Goal: Task Accomplishment & Management: Manage account settings

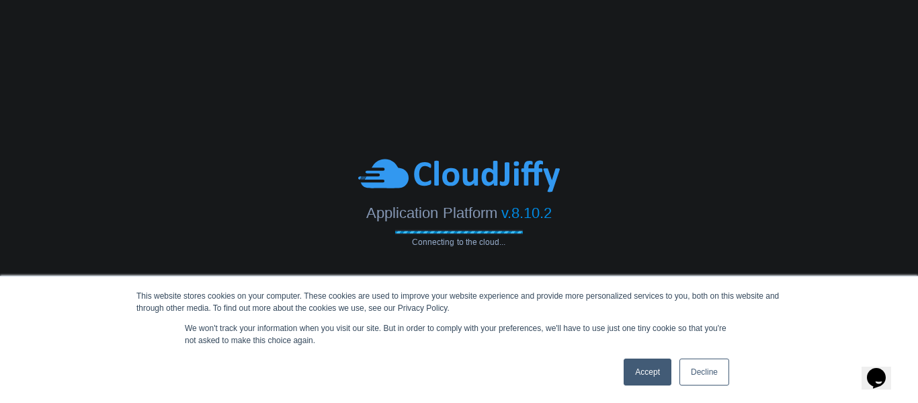
click at [647, 374] on link "Accept" at bounding box center [648, 371] width 48 height 27
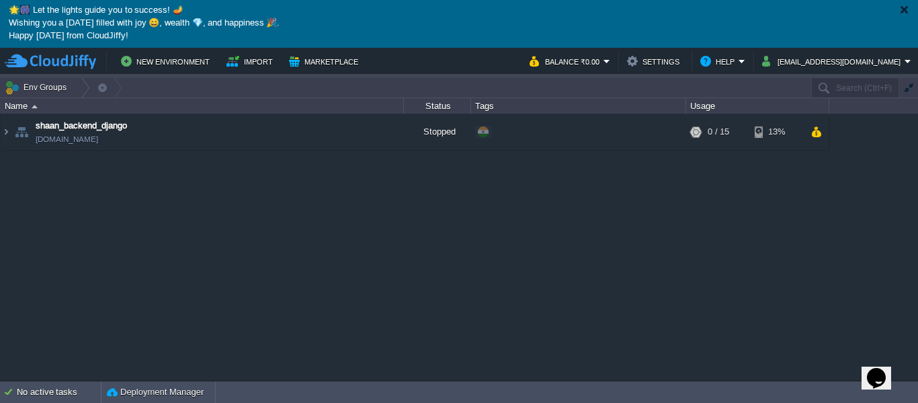
click at [906, 10] on div at bounding box center [905, 10] width 10 height 10
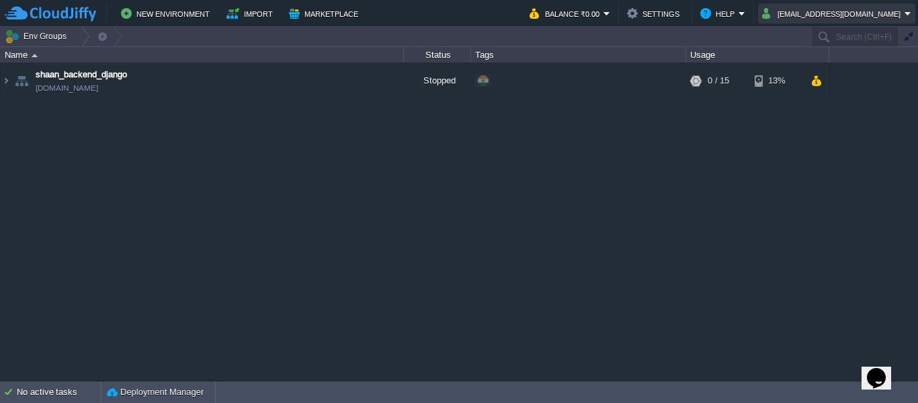
click at [873, 19] on button "[EMAIL_ADDRESS][DOMAIN_NAME]" at bounding box center [833, 13] width 143 height 16
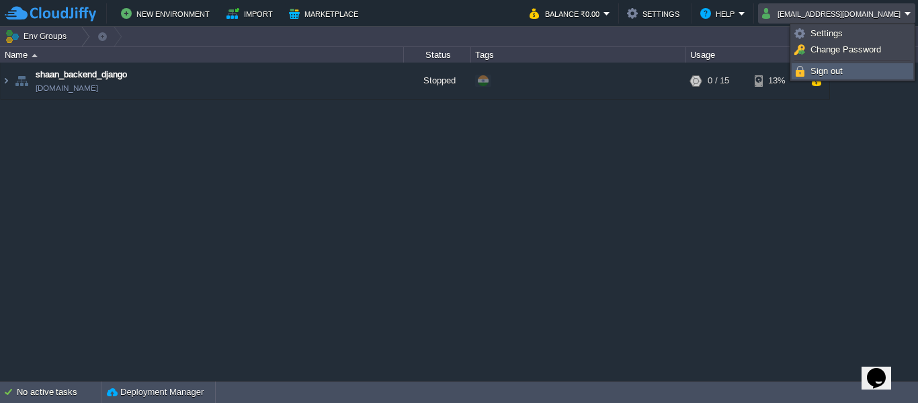
click at [824, 72] on span "Sign out" at bounding box center [827, 71] width 32 height 10
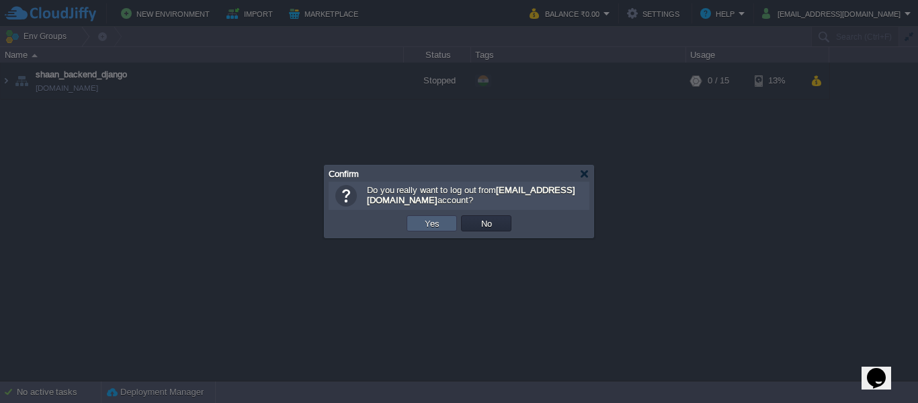
click at [418, 227] on td "Yes" at bounding box center [432, 223] width 50 height 16
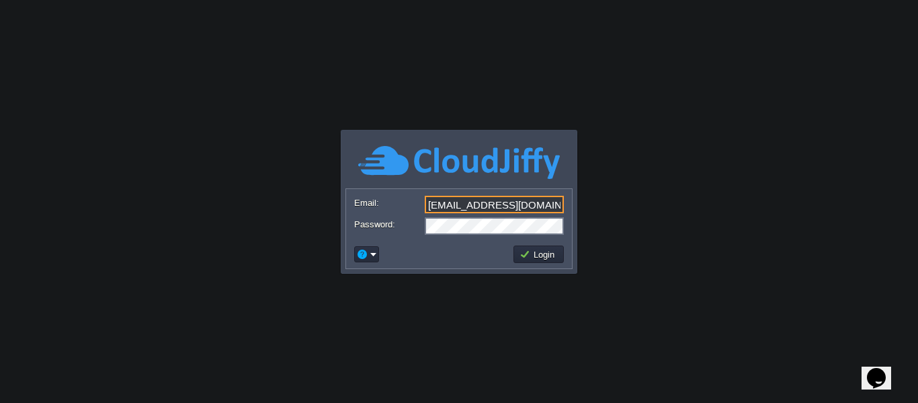
click at [475, 200] on input "[EMAIL_ADDRESS][DOMAIN_NAME]" at bounding box center [494, 204] width 139 height 17
click at [503, 201] on input "mukul.meri@gmail.com" at bounding box center [494, 204] width 139 height 17
type input "tech.mypustak@gmail.com"
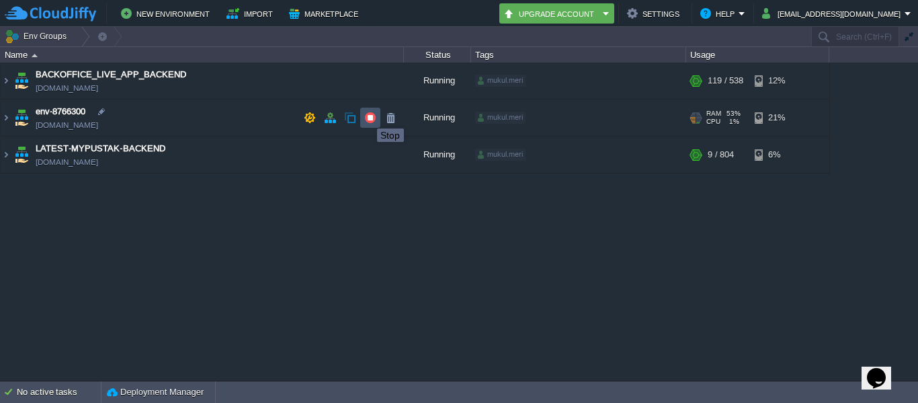
click at [367, 116] on button "button" at bounding box center [370, 118] width 12 height 12
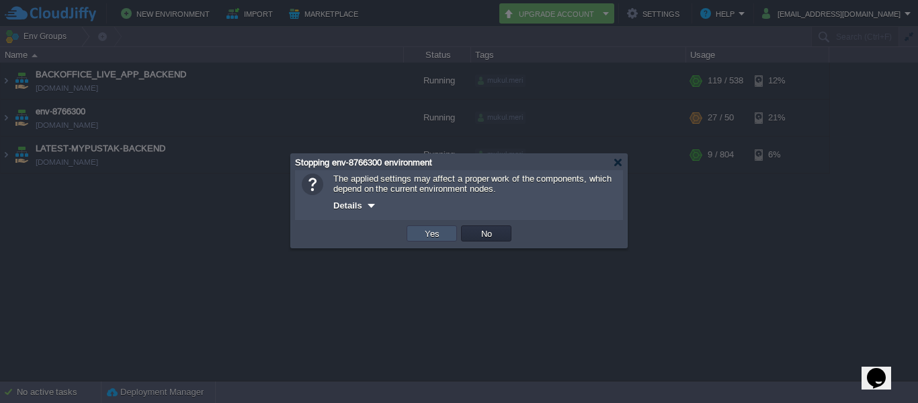
click at [439, 237] on button "Yes" at bounding box center [432, 233] width 23 height 12
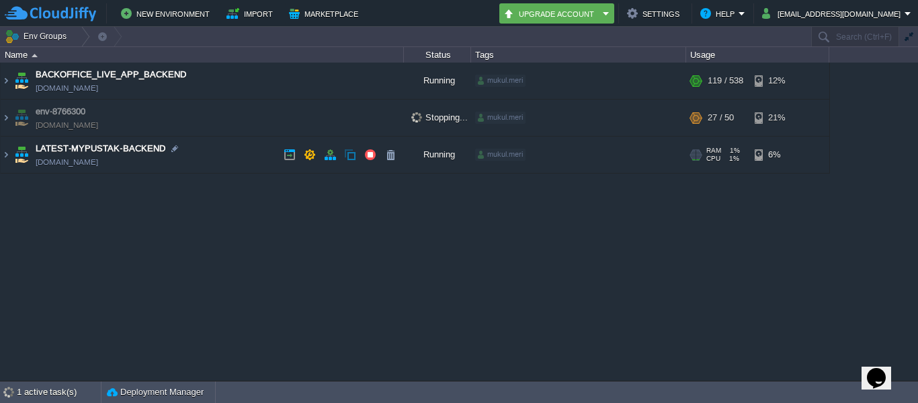
click at [15, 157] on img at bounding box center [21, 154] width 19 height 36
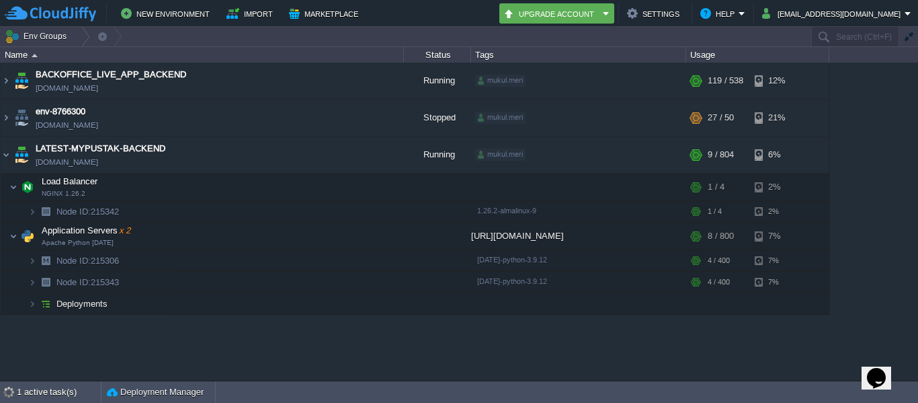
click at [270, 302] on td "Deployments" at bounding box center [202, 304] width 403 height 22
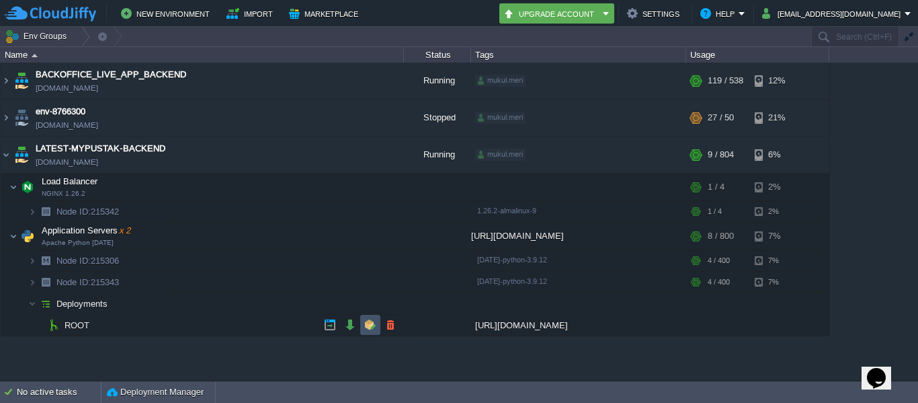
click at [369, 327] on button "button" at bounding box center [370, 325] width 12 height 12
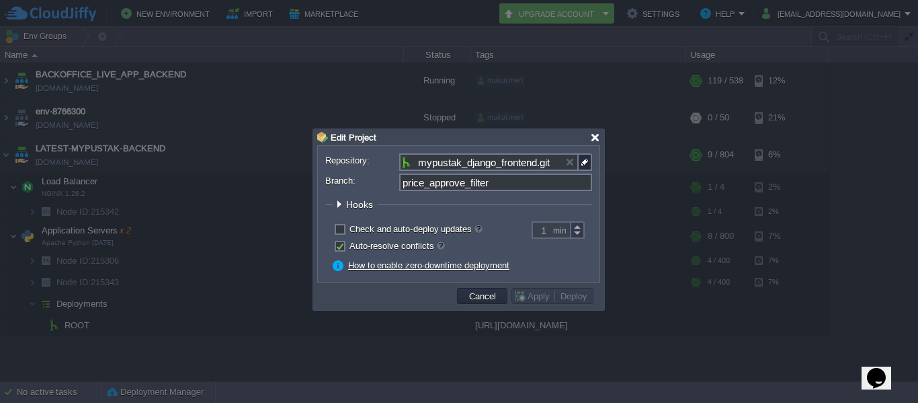
click at [597, 136] on div at bounding box center [595, 137] width 10 height 10
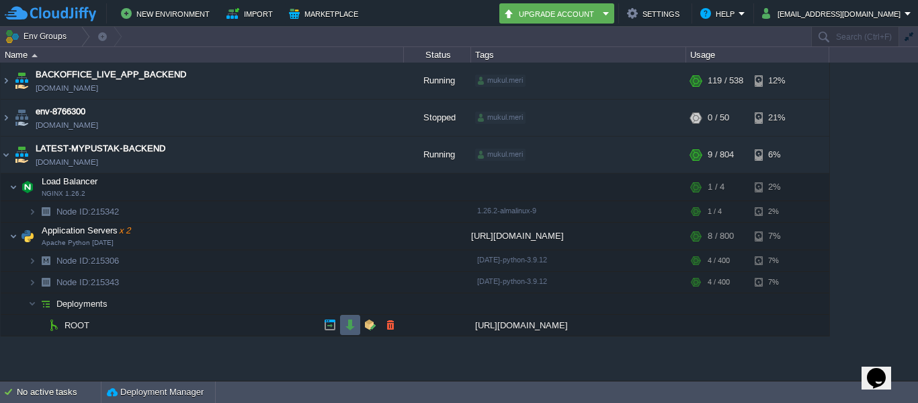
click at [356, 323] on td at bounding box center [350, 325] width 20 height 20
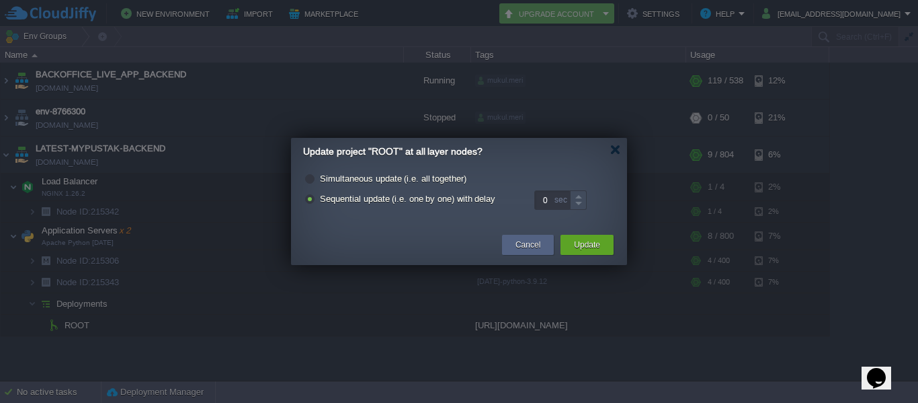
click at [390, 173] on label "Simultaneous update (i.e. all together)" at bounding box center [393, 178] width 147 height 10
click at [313, 176] on input "radio" at bounding box center [309, 180] width 9 height 9
radio input "true"
click at [596, 241] on button "Update" at bounding box center [587, 244] width 26 height 13
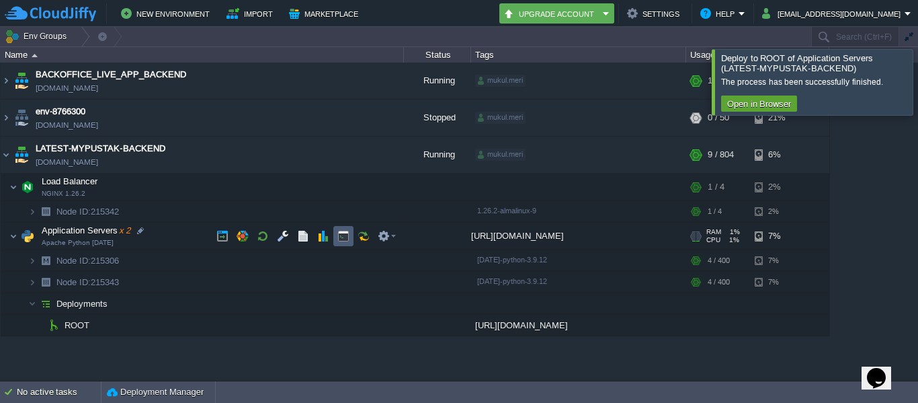
click at [350, 239] on td at bounding box center [343, 236] width 20 height 20
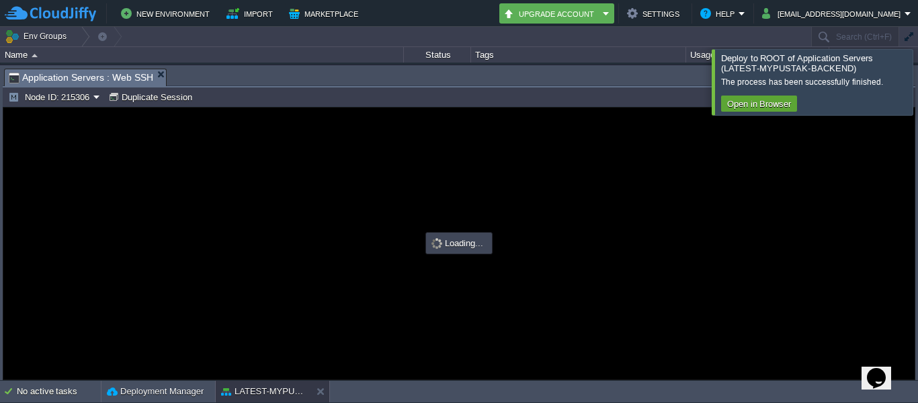
type input "#000000"
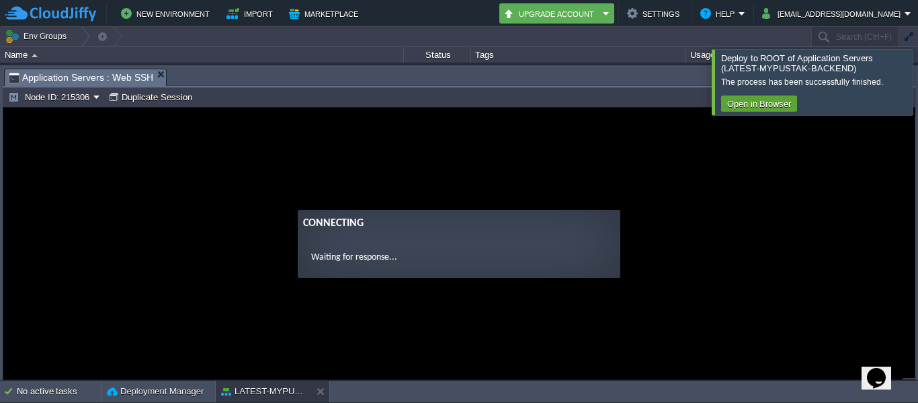
drag, startPoint x: 316, startPoint y: 278, endPoint x: 313, endPoint y: 170, distance: 108.3
click at [313, 170] on guac-modal "Connecting Waiting for response..." at bounding box center [459, 244] width 912 height 272
click at [337, 158] on guac-modal "Connecting Waiting for response..." at bounding box center [459, 244] width 912 height 272
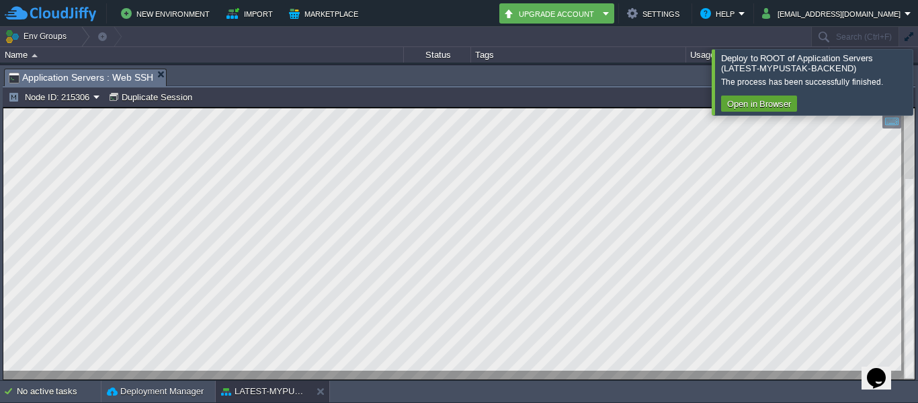
click at [918, 73] on div at bounding box center [935, 81] width 0 height 65
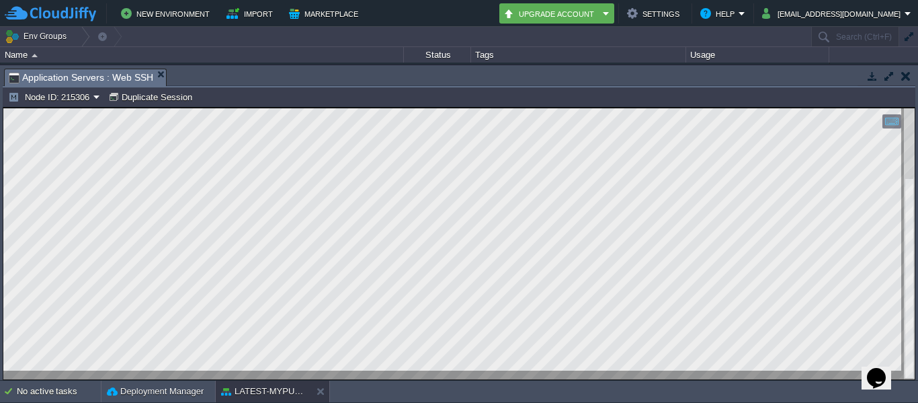
click at [900, 76] on td at bounding box center [906, 76] width 17 height 16
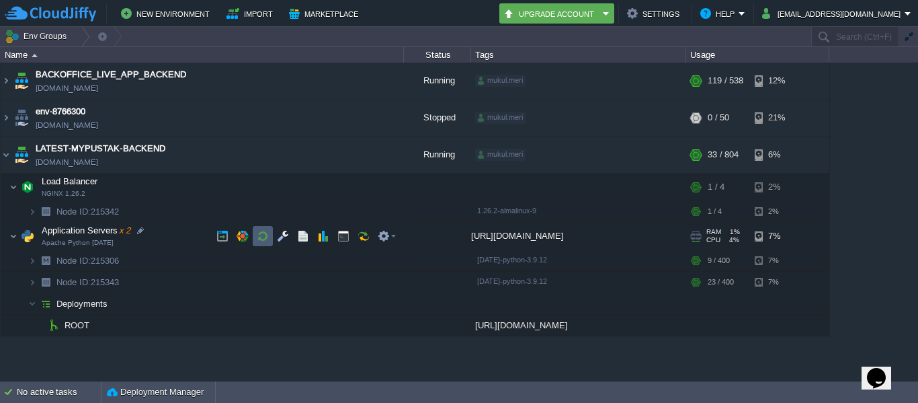
click at [263, 227] on td at bounding box center [263, 236] width 20 height 20
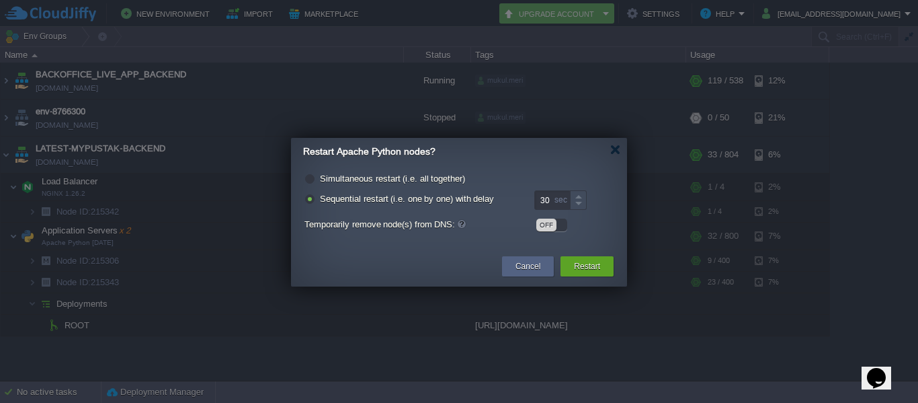
click at [340, 182] on label "Simultaneous restart (i.e. all together)" at bounding box center [392, 178] width 145 height 10
click at [313, 182] on input "radio" at bounding box center [309, 180] width 9 height 9
radio input "true"
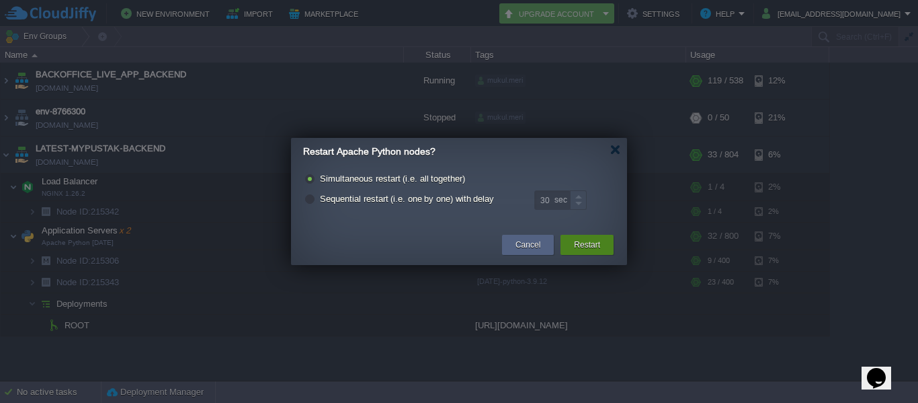
click at [580, 249] on button "Restart" at bounding box center [587, 244] width 26 height 13
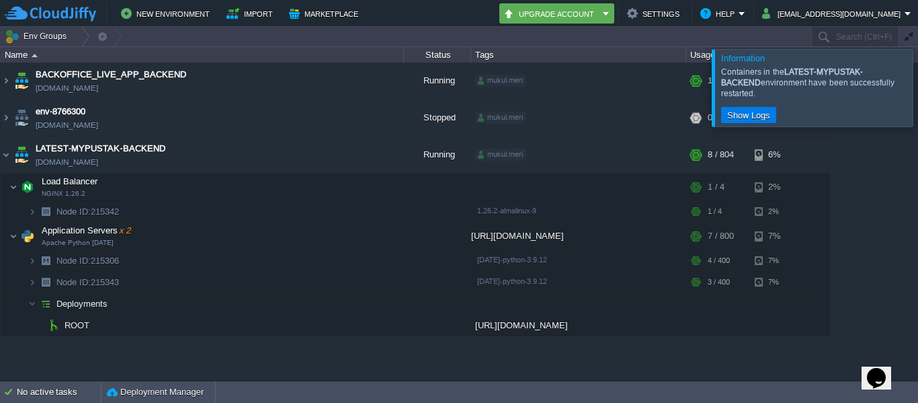
click at [918, 83] on div at bounding box center [935, 87] width 0 height 77
